Goal: Information Seeking & Learning: Compare options

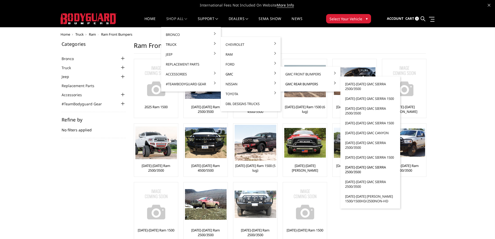
click at [354, 170] on link "[DATE]-[DATE] GMC Sierra 2500/3500" at bounding box center [371, 169] width 56 height 15
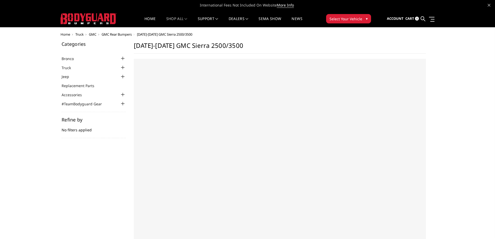
select select "US"
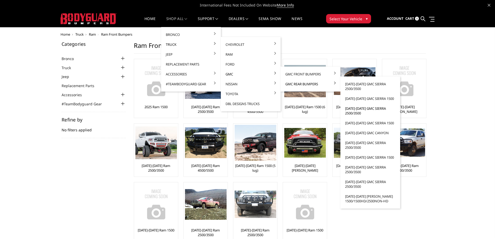
click at [354, 110] on link "[DATE]-[DATE] GMC Sierra 2500/3500" at bounding box center [371, 110] width 56 height 15
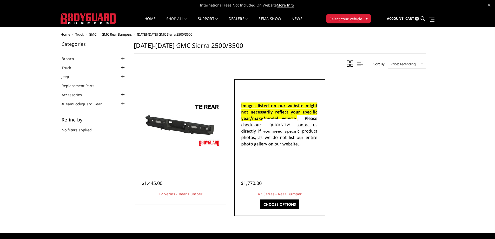
click at [300, 148] on img at bounding box center [279, 124] width 83 height 57
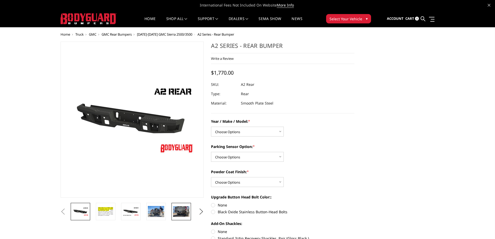
click at [182, 207] on img at bounding box center [181, 211] width 16 height 11
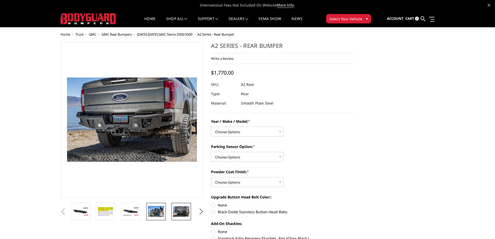
click at [159, 214] on img at bounding box center [156, 211] width 16 height 11
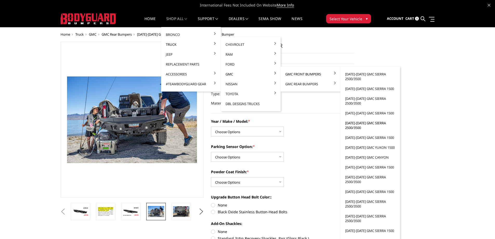
click at [354, 125] on link "[DATE]-[DATE] GMC Sierra 2500/3500" at bounding box center [371, 125] width 56 height 15
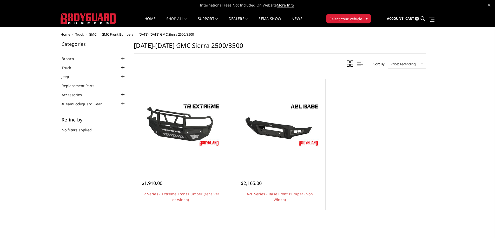
click at [416, 181] on ul "Quick view $1,910.00 T2 Series - Extreme Front Bumper (receiver or winch) Featu…" at bounding box center [280, 145] width 298 height 139
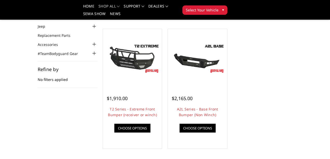
scroll to position [43, 0]
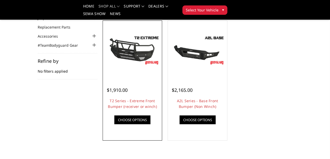
click at [0, 0] on link "Quick view" at bounding box center [0, 0] width 0 height 0
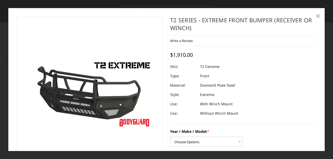
click at [319, 17] on span "×" at bounding box center [317, 15] width 5 height 11
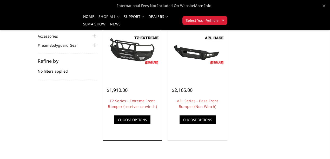
click at [0, 0] on img at bounding box center [0, 0] width 0 height 0
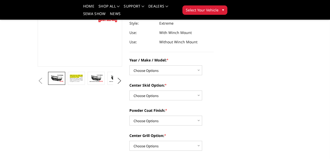
scroll to position [91, 0]
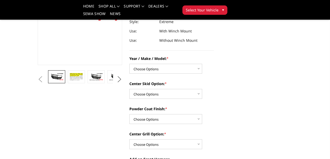
click at [117, 83] on button "Next" at bounding box center [120, 80] width 8 height 8
click at [129, 87] on img at bounding box center [136, 79] width 14 height 15
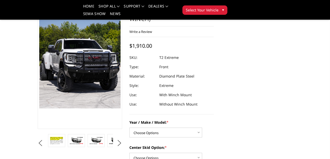
scroll to position [26, 0]
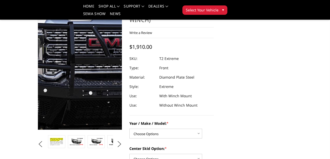
click at [87, 89] on img at bounding box center [56, 65] width 304 height 333
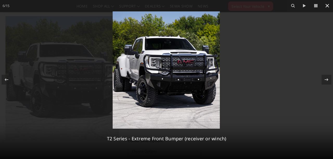
click at [328, 5] on icon at bounding box center [327, 6] width 6 height 6
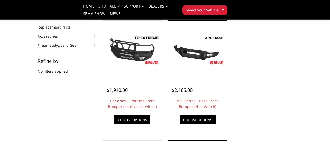
click at [0, 0] on img at bounding box center [0, 0] width 0 height 0
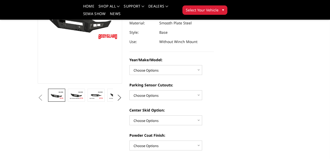
scroll to position [74, 0]
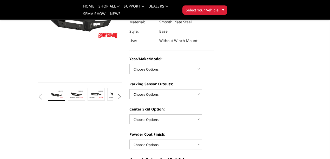
click at [117, 101] on button "Next" at bounding box center [120, 97] width 8 height 8
click at [129, 99] on img at bounding box center [136, 94] width 14 height 9
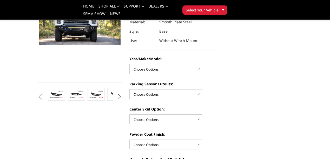
scroll to position [68, 0]
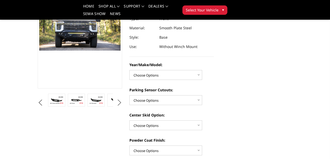
click at [116, 107] on button "Next" at bounding box center [120, 103] width 8 height 8
click at [129, 105] on img at bounding box center [136, 100] width 14 height 9
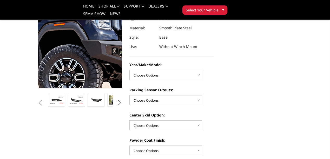
drag, startPoint x: 75, startPoint y: 67, endPoint x: 67, endPoint y: 70, distance: 9.1
click at [67, 70] on img at bounding box center [71, 24] width 333 height 222
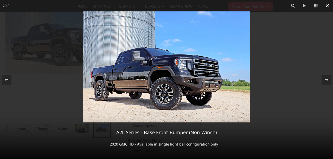
click at [327, 7] on icon at bounding box center [327, 6] width 6 height 6
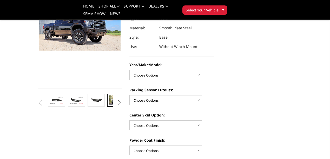
click at [109, 105] on img at bounding box center [116, 100] width 14 height 9
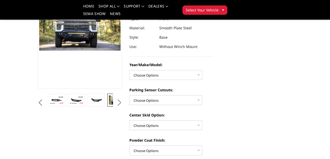
click at [118, 107] on button "Next" at bounding box center [120, 103] width 8 height 8
click at [129, 105] on img at bounding box center [136, 100] width 14 height 9
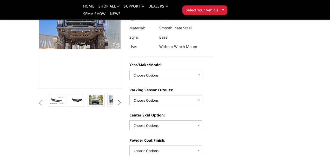
scroll to position [70, 0]
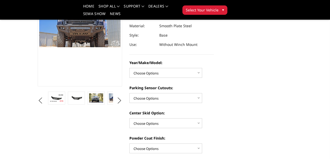
click at [127, 105] on link at bounding box center [135, 98] width 17 height 13
click at [120, 105] on button "Next" at bounding box center [120, 101] width 8 height 8
click at [118, 105] on button "Next" at bounding box center [120, 101] width 8 height 8
click at [129, 103] on img at bounding box center [136, 98] width 14 height 9
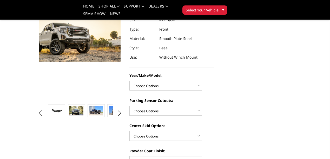
scroll to position [58, 0]
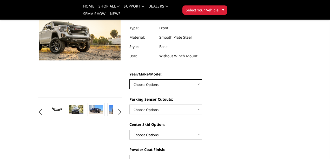
click at [182, 81] on select "Choose Options Chevrolet 15-19 2500/3500 Chevrolet 19-21 1500 Chevrolet 15-20 C…" at bounding box center [165, 85] width 73 height 10
select select "4339"
click at [129, 80] on select "Choose Options Chevrolet 15-19 2500/3500 Chevrolet 19-21 1500 Chevrolet 15-20 C…" at bounding box center [165, 85] width 73 height 10
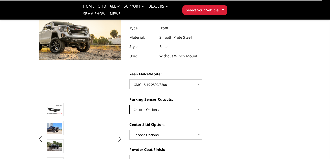
click at [177, 111] on select "Choose Options Yes - With Parking Sensor Cutouts No - Without Parking Sensor Cu…" at bounding box center [165, 110] width 73 height 10
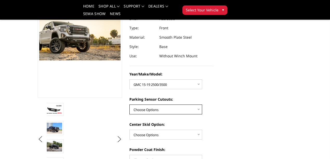
select select "4328"
click at [129, 105] on select "Choose Options Yes - With Parking Sensor Cutouts No - Without Parking Sensor Cu…" at bounding box center [165, 110] width 73 height 10
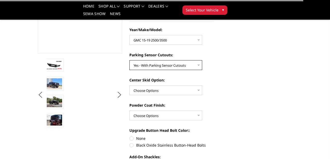
scroll to position [106, 0]
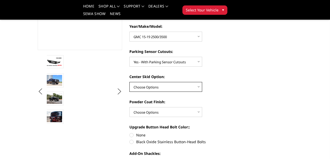
click at [181, 87] on select "Choose Options Single Light Bar Cutout" at bounding box center [165, 87] width 73 height 10
select select "4304"
click at [129, 82] on select "Choose Options Single Light Bar Cutout" at bounding box center [165, 87] width 73 height 10
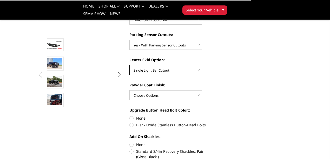
scroll to position [149, 0]
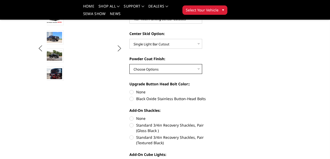
click at [165, 70] on select "Choose Options Bare metal (included) Texture Black Powder Coat" at bounding box center [165, 69] width 73 height 10
select select "4286"
click at [129, 64] on select "Choose Options Bare metal (included) Texture Black Powder Coat" at bounding box center [165, 69] width 73 height 10
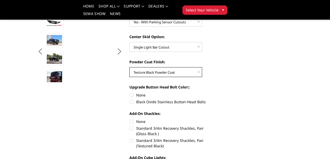
scroll to position [145, 0]
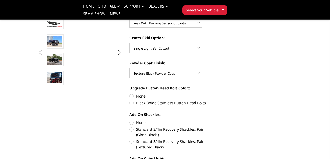
click at [129, 105] on label "Black Oxide Stainless Button-Head Bolts" at bounding box center [171, 102] width 85 height 5
click at [214, 94] on input "Black Oxide Stainless Button-Head Bolts" at bounding box center [214, 94] width 0 height 0
radio input "true"
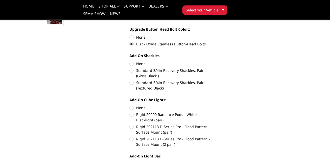
scroll to position [210, 0]
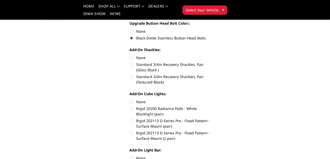
click at [129, 74] on label "Standard 3/4in Recovery Shackles, Pair (Textured Black)" at bounding box center [171, 79] width 85 height 11
click at [214, 62] on input "Standard 3/4in Recovery Shackles, Pair (Textured Black)" at bounding box center [214, 62] width 0 height 0
radio input "true"
click at [130, 99] on label "None" at bounding box center [171, 101] width 85 height 5
click at [130, 99] on input "None" at bounding box center [129, 99] width 0 height 0
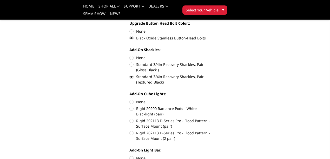
radio input "true"
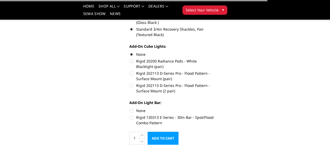
scroll to position [262, 0]
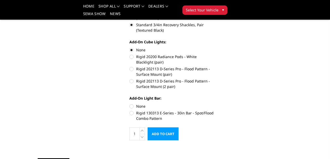
click at [129, 104] on label "None" at bounding box center [171, 106] width 85 height 5
click at [129, 104] on input "None" at bounding box center [129, 104] width 0 height 0
radio input "true"
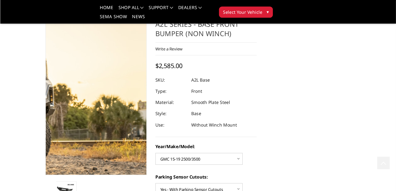
scroll to position [0, 0]
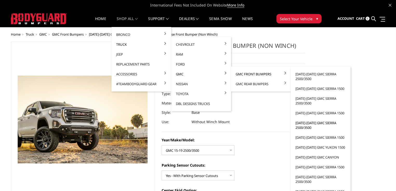
click at [304, 126] on link "[DATE]-[DATE] GMC Sierra 2500/3500" at bounding box center [321, 125] width 56 height 15
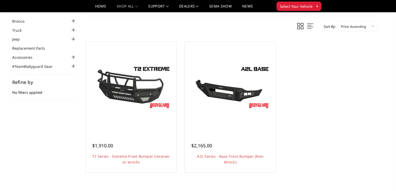
scroll to position [36, 0]
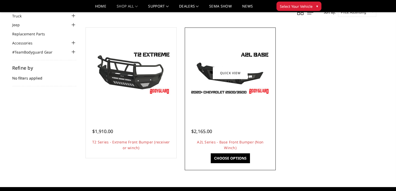
click at [257, 76] on img at bounding box center [230, 73] width 83 height 47
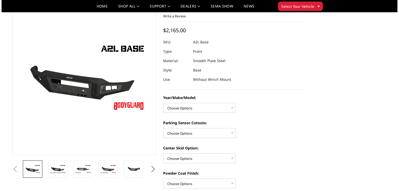
scroll to position [26, 0]
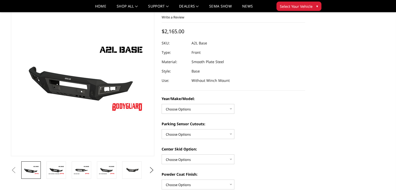
click at [278, 60] on dl "SKU: A2L Base UPC: Type: Front Material: Smooth Plate Steel Style: Base Use: Wi…" at bounding box center [234, 61] width 144 height 47
click at [150, 170] on button "Next" at bounding box center [152, 170] width 8 height 8
click at [152, 171] on button "Next" at bounding box center [152, 170] width 8 height 8
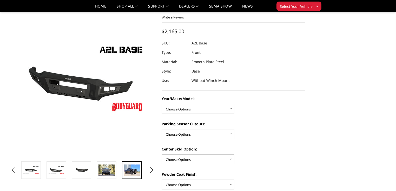
click at [132, 170] on img at bounding box center [132, 170] width 16 height 11
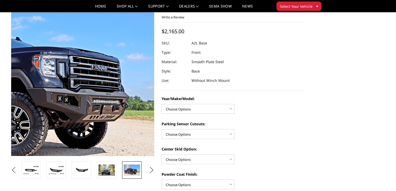
click at [129, 93] on img at bounding box center [16, 72] width 333 height 222
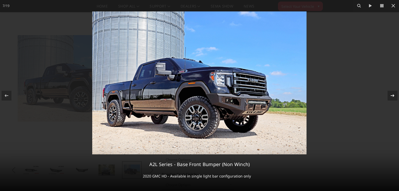
click at [391, 97] on icon at bounding box center [393, 96] width 6 height 6
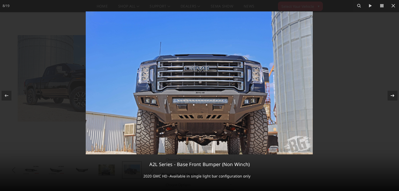
click at [391, 97] on icon at bounding box center [393, 96] width 6 height 6
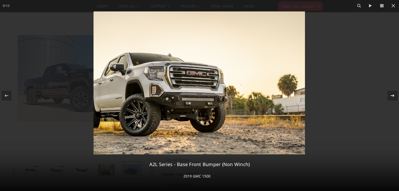
click at [391, 98] on icon at bounding box center [393, 96] width 6 height 6
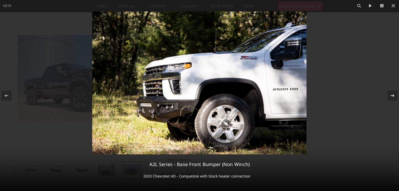
click at [391, 98] on icon at bounding box center [393, 96] width 6 height 6
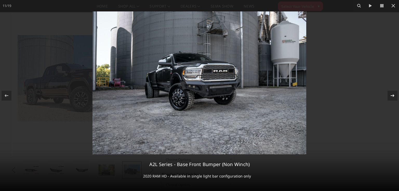
click at [392, 96] on icon at bounding box center [393, 96] width 6 height 6
